Goal: Find specific page/section: Find specific page/section

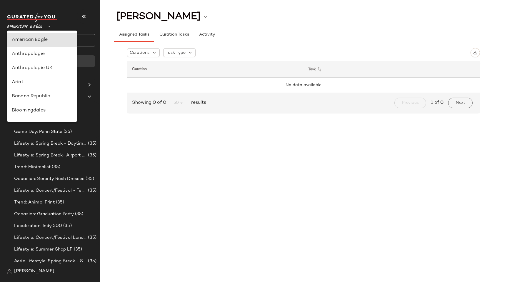
click at [20, 25] on span "American Eagle" at bounding box center [24, 25] width 35 height 11
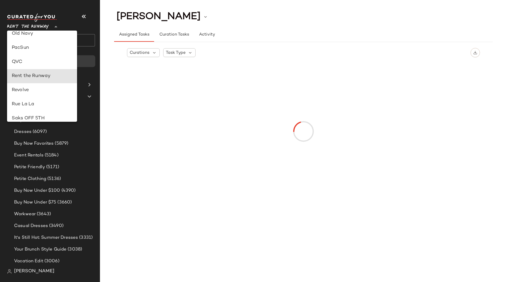
type input "**"
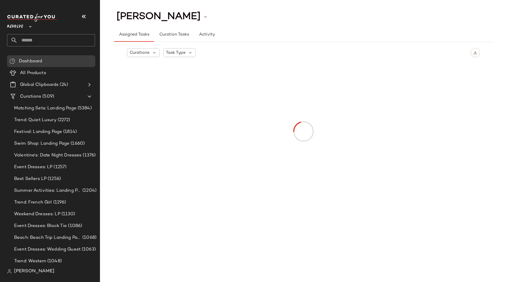
click at [29, 273] on span "[PERSON_NAME]" at bounding box center [34, 271] width 40 height 7
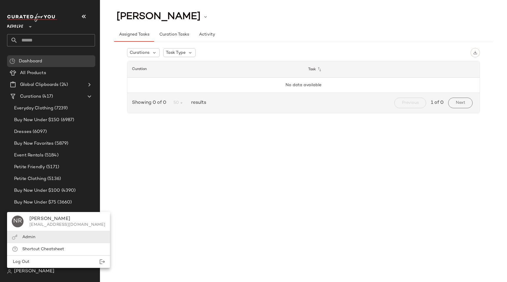
click at [37, 243] on div "Admin" at bounding box center [58, 249] width 103 height 12
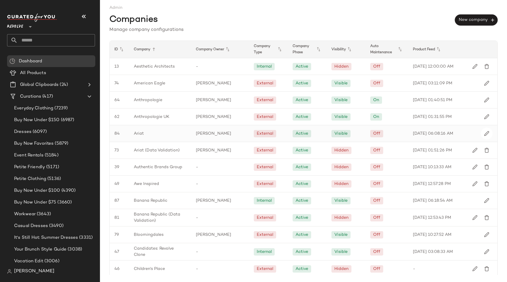
scroll to position [644, 0]
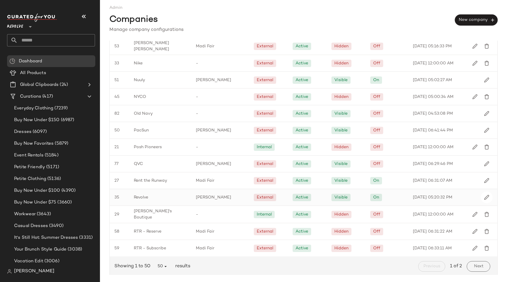
click at [166, 189] on div "Revolve" at bounding box center [160, 197] width 62 height 16
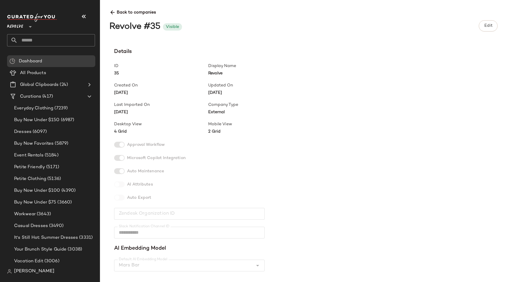
click at [317, 74] on div "**********" at bounding box center [308, 163] width 398 height 230
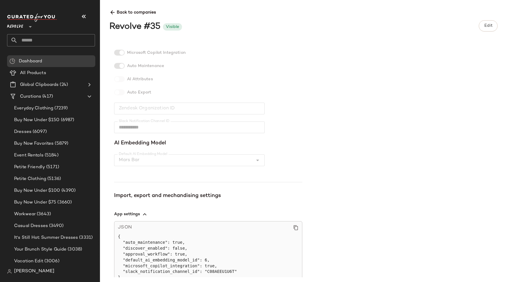
scroll to position [154, 0]
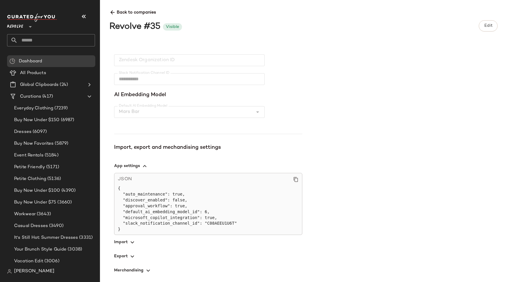
click at [129, 244] on icon "button" at bounding box center [132, 242] width 7 height 7
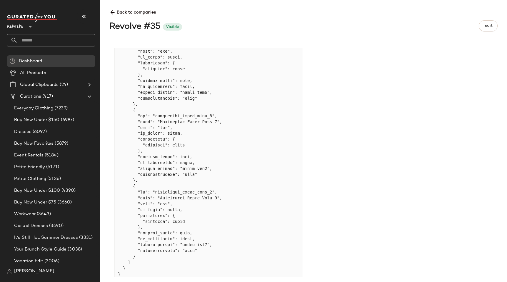
scroll to position [4119, 0]
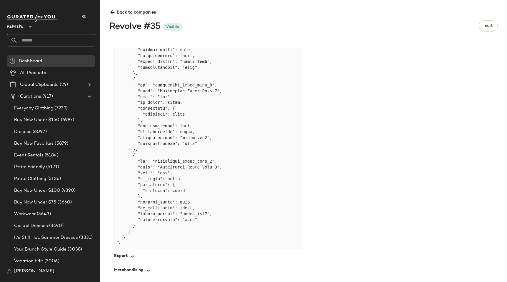
click at [142, 271] on span "button" at bounding box center [208, 270] width 188 height 14
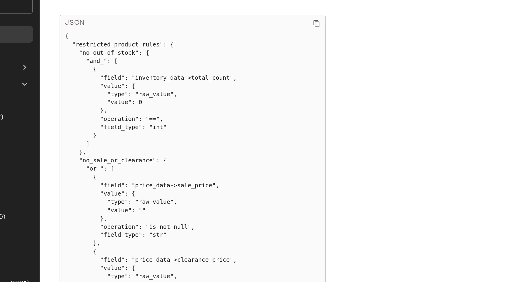
scroll to position [385, 0]
click at [294, 52] on icon at bounding box center [295, 52] width 5 height 5
click at [149, 75] on pre "{ "restricted_product_rules": { "no_out_of_stock": { "and_": [ { "field": "inve…" at bounding box center [208, 173] width 181 height 229
click at [110, 83] on div "**********" at bounding box center [308, 163] width 398 height 230
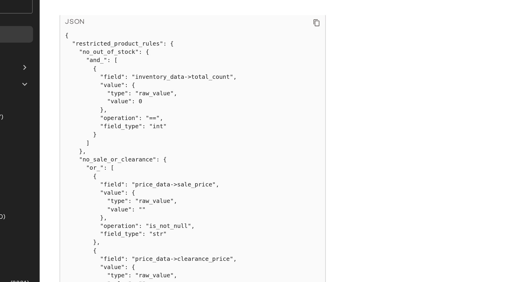
click at [293, 55] on div "JSON" at bounding box center [208, 54] width 181 height 10
click at [296, 55] on icon at bounding box center [295, 52] width 5 height 5
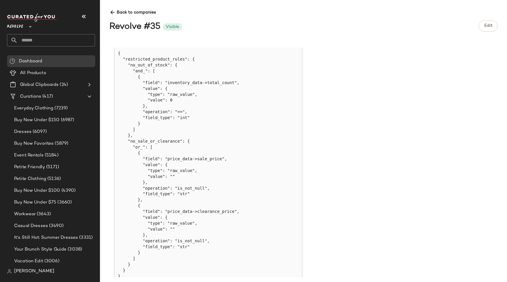
scroll to position [398, 0]
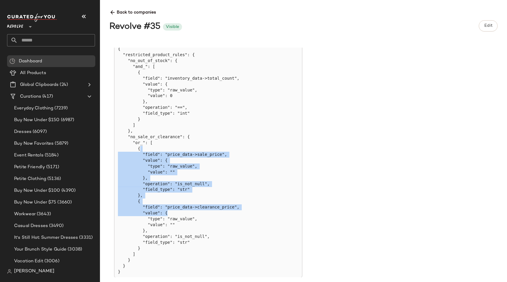
drag, startPoint x: 177, startPoint y: 152, endPoint x: 217, endPoint y: 212, distance: 72.6
click at [217, 212] on pre "{ "restricted_product_rules": { "no_out_of_stock": { "and_": [ { "field": "inve…" at bounding box center [208, 160] width 181 height 229
click at [282, 173] on pre "{ "restricted_product_rules": { "no_out_of_stock": { "and_": [ { "field": "inve…" at bounding box center [208, 160] width 181 height 229
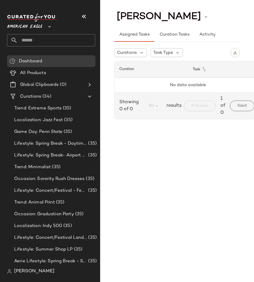
click at [26, 24] on span "American Eagle" at bounding box center [24, 25] width 35 height 11
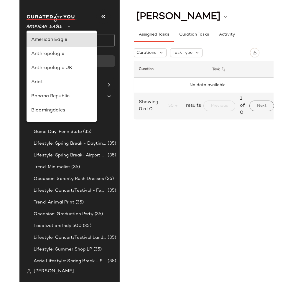
scroll to position [232, 0]
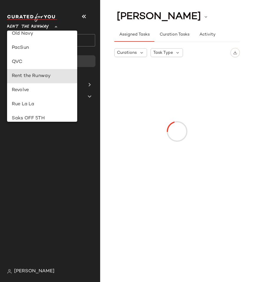
type input "**"
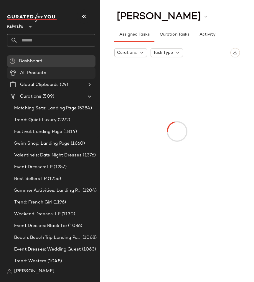
click at [28, 74] on span "All Products" at bounding box center [33, 73] width 26 height 7
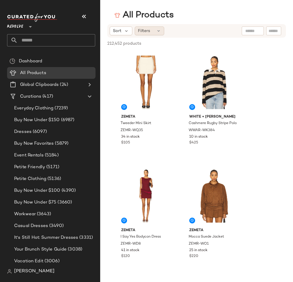
click at [142, 31] on span "Filters" at bounding box center [144, 31] width 12 height 6
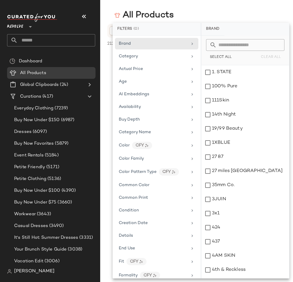
click at [202, 4] on main "All Products Sort Filters 212,452 products • 0 selected Deselect All Zemeta Twe…" at bounding box center [146, 141] width 293 height 282
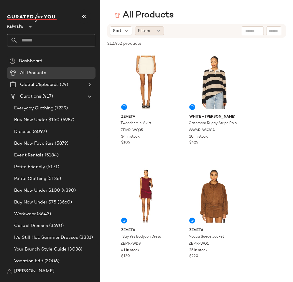
click at [144, 30] on span "Filters" at bounding box center [144, 31] width 12 height 6
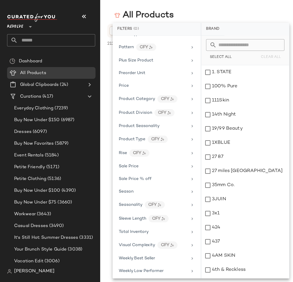
scroll to position [410, 0]
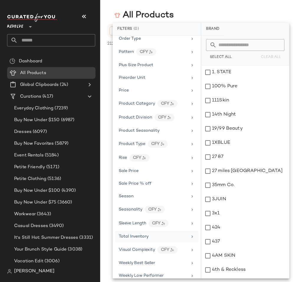
click at [143, 235] on span "Total Inventory" at bounding box center [134, 237] width 30 height 4
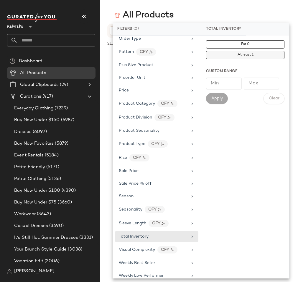
click at [249, 54] on span "At least 1" at bounding box center [245, 55] width 16 height 4
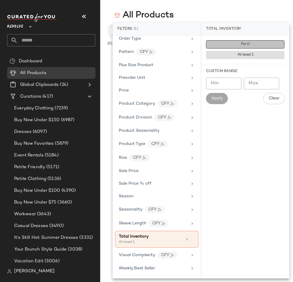
click at [234, 42] on button "For 0" at bounding box center [245, 44] width 78 height 8
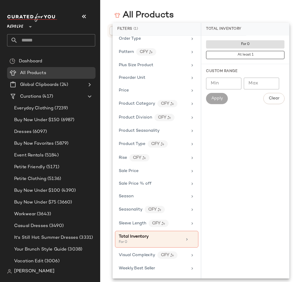
click at [227, 220] on div "For 0 At least 1 Custom Range Min Min Max Max Apply Clear" at bounding box center [245, 157] width 88 height 243
click at [211, 10] on div "All Products" at bounding box center [196, 15] width 192 height 12
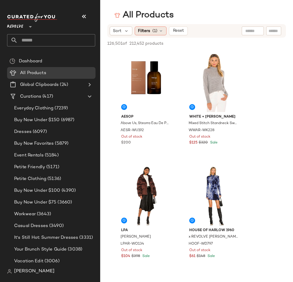
click at [157, 30] on div "Filters (1)" at bounding box center [150, 30] width 32 height 9
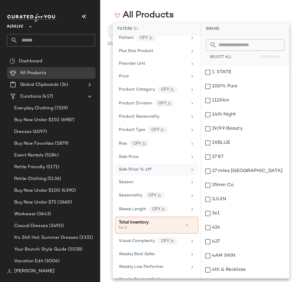
scroll to position [422, 0]
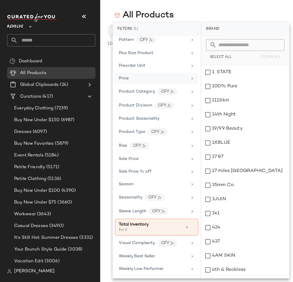
click at [162, 81] on div "Price" at bounding box center [153, 78] width 69 height 6
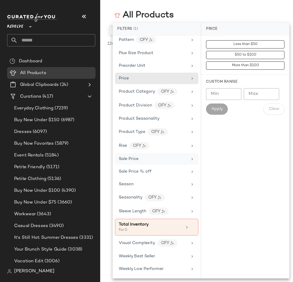
click at [171, 166] on div "Sale Price" at bounding box center [156, 171] width 83 height 11
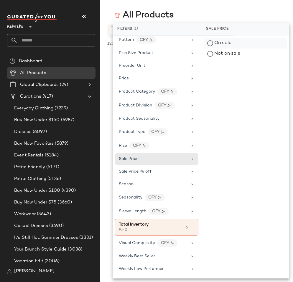
click at [210, 49] on div "On sale" at bounding box center [244, 54] width 83 height 11
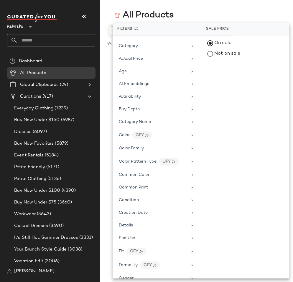
scroll to position [10, 0]
click at [136, 94] on div "Availability" at bounding box center [130, 97] width 22 height 6
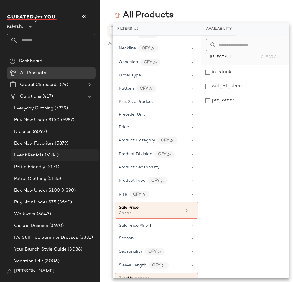
scroll to position [373, 0]
click at [152, 134] on div "Price" at bounding box center [156, 140] width 83 height 13
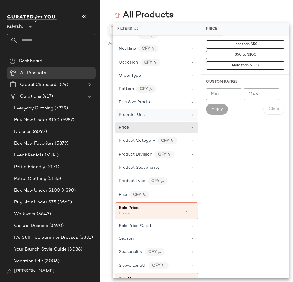
click at [147, 122] on div "Preorder Unit" at bounding box center [156, 127] width 83 height 11
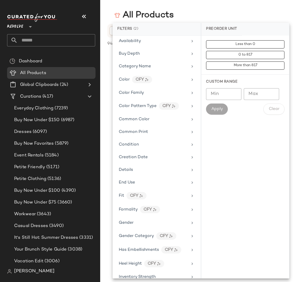
scroll to position [0, 0]
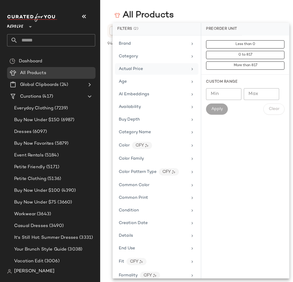
click at [154, 76] on div "Actual Price" at bounding box center [156, 81] width 83 height 11
click at [153, 58] on div "Category" at bounding box center [153, 56] width 69 height 6
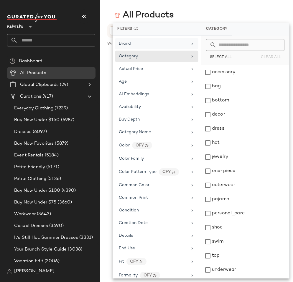
click at [147, 42] on div "Brand" at bounding box center [153, 44] width 69 height 6
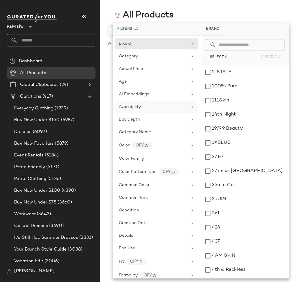
click at [128, 114] on div "Availability" at bounding box center [156, 119] width 83 height 11
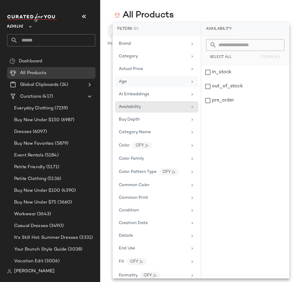
click at [134, 89] on div "Age" at bounding box center [156, 94] width 83 height 11
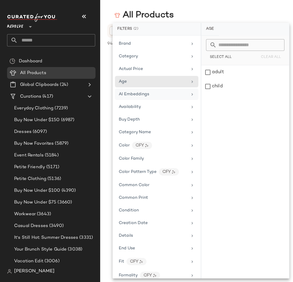
click at [135, 93] on span "AI Embeddings" at bounding box center [134, 94] width 30 height 4
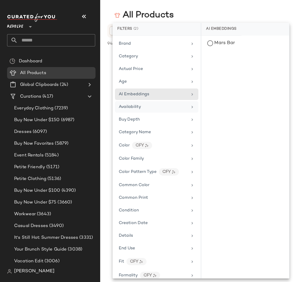
click at [138, 104] on div "Availability" at bounding box center [130, 107] width 22 height 6
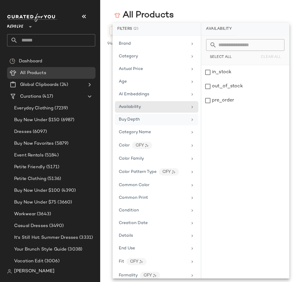
click at [144, 117] on div "Buy Depth" at bounding box center [153, 120] width 69 height 6
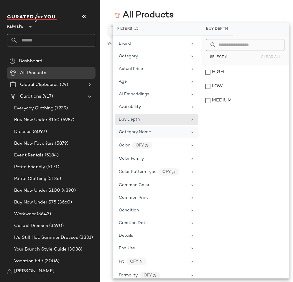
click at [146, 139] on div "Category Name" at bounding box center [156, 145] width 83 height 13
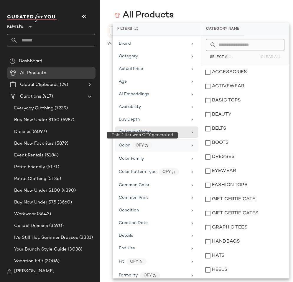
click at [148, 143] on div "CFY" at bounding box center [142, 145] width 20 height 7
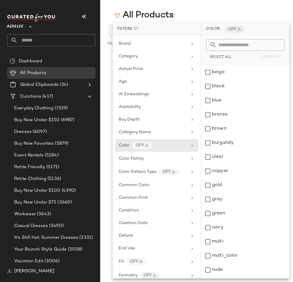
click at [148, 152] on div "Brand Category Actual Price Age AI Embeddings Availability Buy Depth Category N…" at bounding box center [156, 157] width 88 height 243
click at [149, 166] on div "Color Family" at bounding box center [156, 172] width 83 height 13
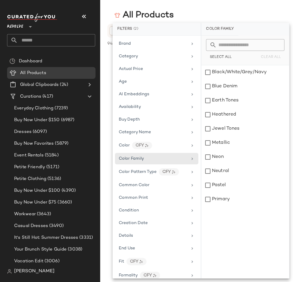
click at [209, 9] on div "All Products" at bounding box center [196, 15] width 192 height 12
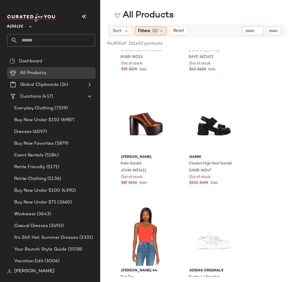
click at [157, 32] on span "(2)" at bounding box center [154, 31] width 5 height 6
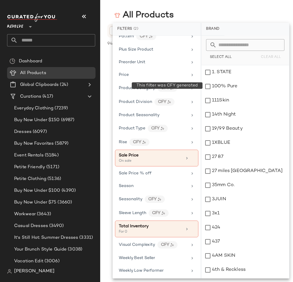
scroll to position [431, 0]
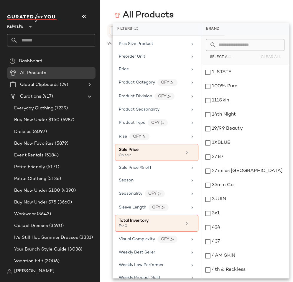
click at [215, 16] on div "All Products" at bounding box center [196, 15] width 192 height 12
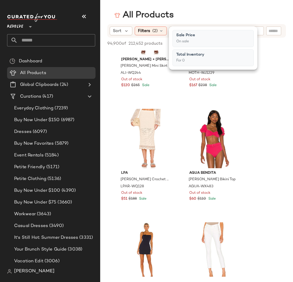
click at [202, 6] on main "All Products Sort Filters (2) Reset 94,900 of 212,452 products • 0 selected Des…" at bounding box center [146, 141] width 293 height 282
click at [152, 33] on span "(2)" at bounding box center [154, 31] width 5 height 6
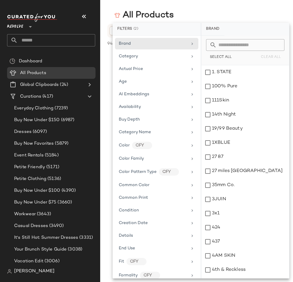
click at [203, 68] on span "The Mid Rise Dazzler Ankle" at bounding box center [207, 66] width 39 height 5
click at [206, 69] on span "The Mid Rise Dazzler Ankle" at bounding box center [207, 66] width 39 height 5
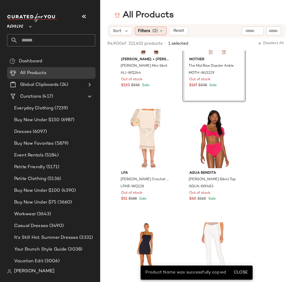
click at [145, 29] on span "Filters" at bounding box center [144, 31] width 12 height 6
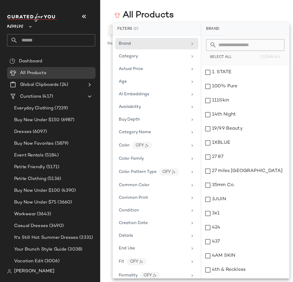
scroll to position [2128, 0]
click at [207, 100] on div "111Skin" at bounding box center [245, 101] width 88 height 14
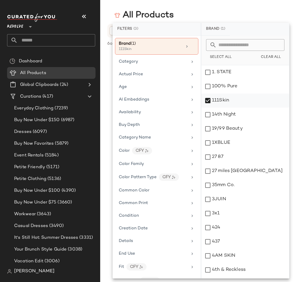
click at [206, 100] on div "111Skin" at bounding box center [245, 101] width 88 height 14
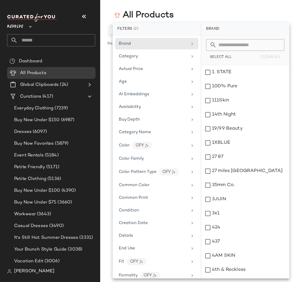
click at [201, 4] on main "All Products Sort Filters (2) Reset 94,900 of 212,452 products • 0 selected Des…" at bounding box center [146, 141] width 293 height 282
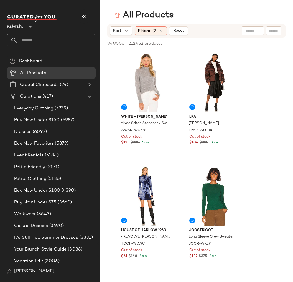
click at [201, 4] on main "All Products Sort Filters (2) Reset 94,900 of 212,452 products • 0 selected Des…" at bounding box center [146, 141] width 293 height 282
